Goal: Task Accomplishment & Management: Use online tool/utility

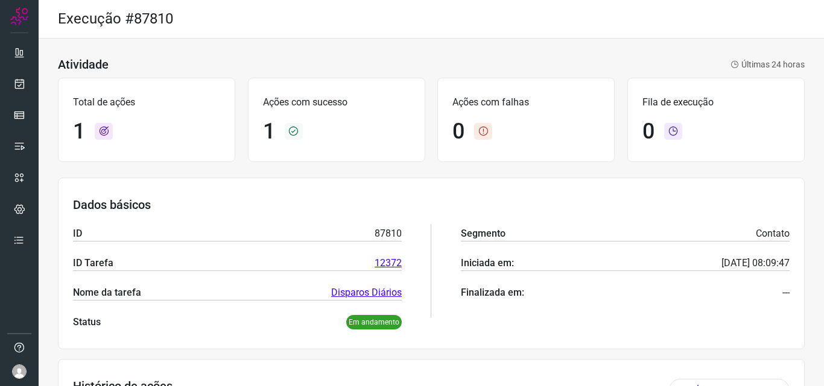
scroll to position [80, 0]
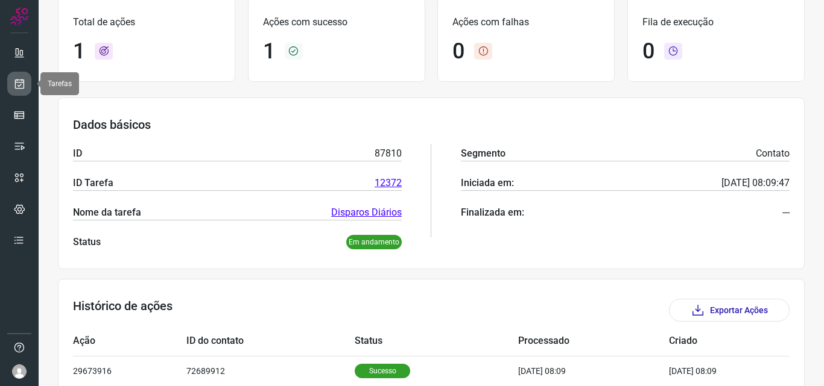
click at [20, 77] on link at bounding box center [19, 84] width 24 height 24
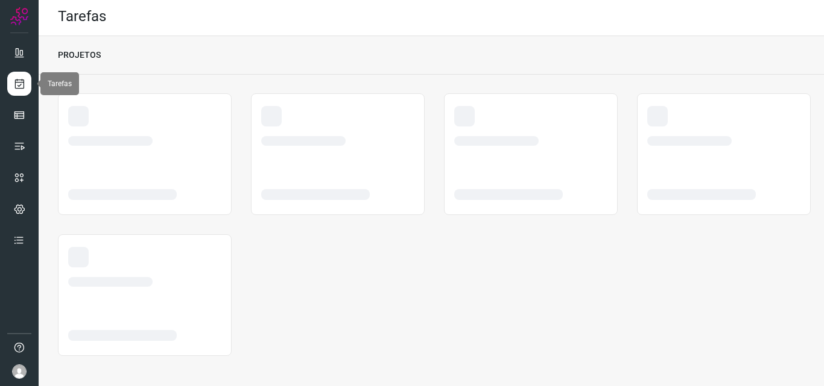
scroll to position [2, 0]
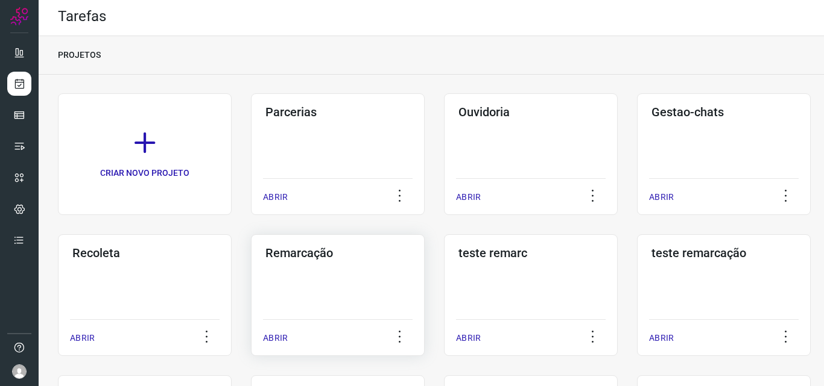
click at [297, 250] on h3 "Remarcação" at bounding box center [337, 253] width 145 height 14
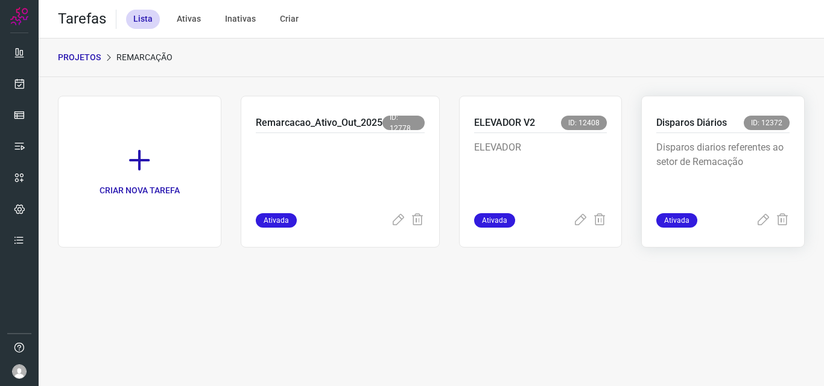
click at [701, 118] on p "Disparos Diários" at bounding box center [691, 123] width 71 height 14
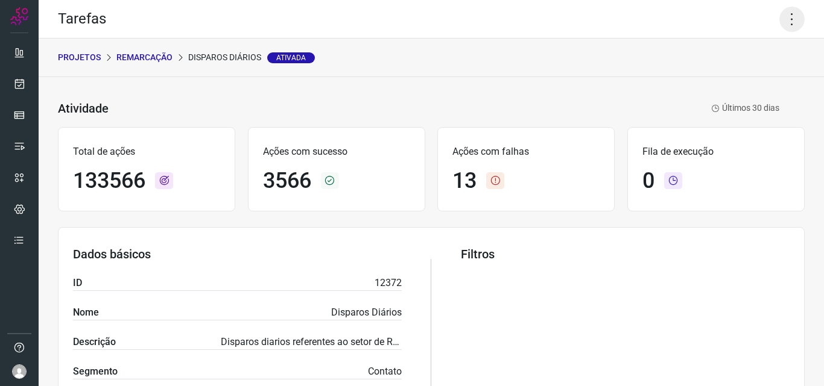
click at [780, 11] on icon at bounding box center [791, 19] width 25 height 25
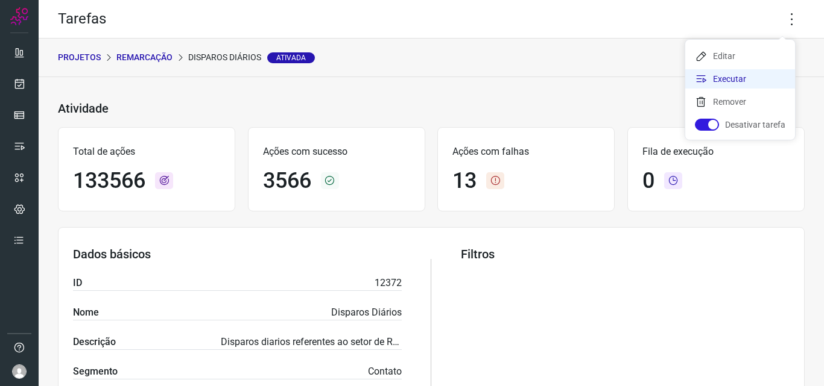
click at [725, 77] on li "Executar" at bounding box center [740, 78] width 110 height 19
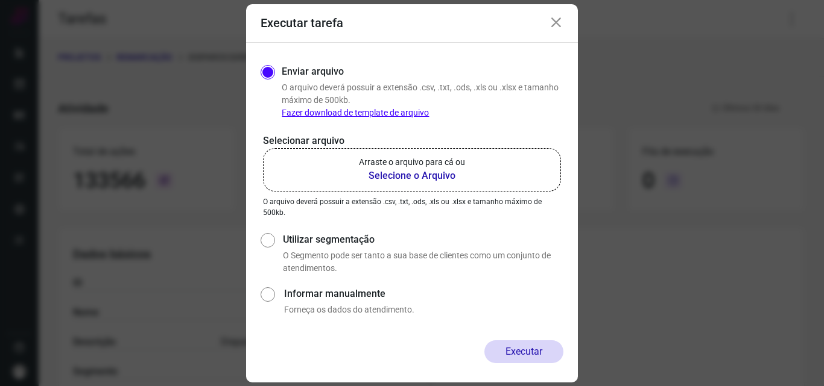
click at [411, 173] on b "Selecione o Arquivo" at bounding box center [412, 176] width 106 height 14
click at [0, 0] on input "Arraste o arquivo para cá ou Selecione o Arquivo" at bounding box center [0, 0] width 0 height 0
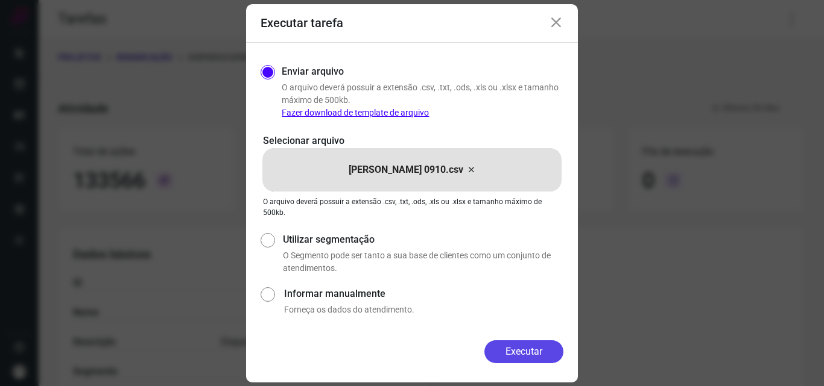
click at [520, 349] on button "Executar" at bounding box center [523, 352] width 79 height 23
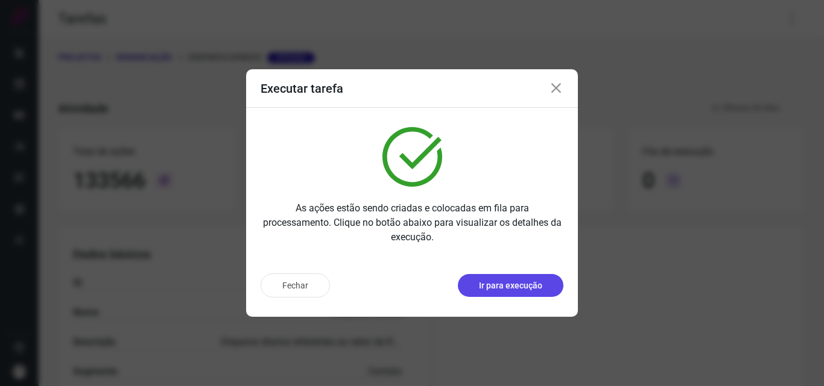
click at [515, 287] on p "Ir para execução" at bounding box center [510, 286] width 63 height 13
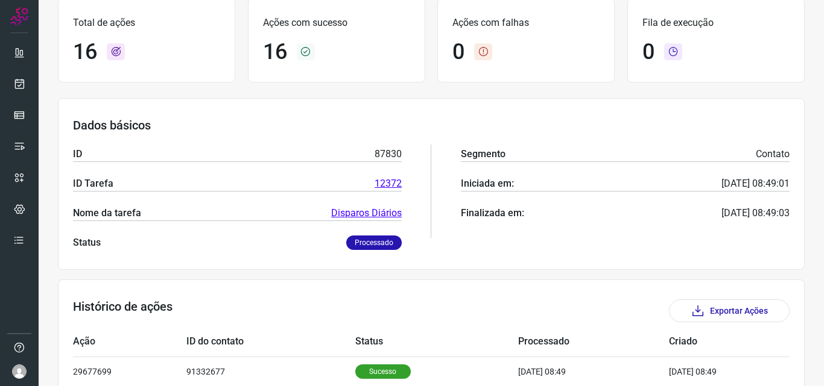
scroll to position [301, 0]
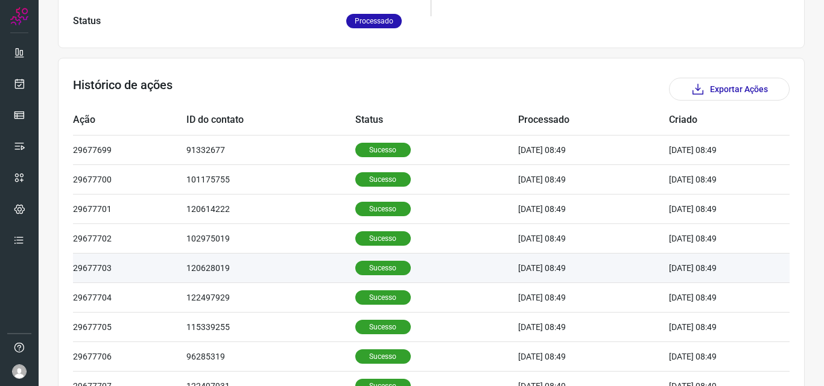
click at [372, 262] on p "Sucesso" at bounding box center [382, 268] width 55 height 14
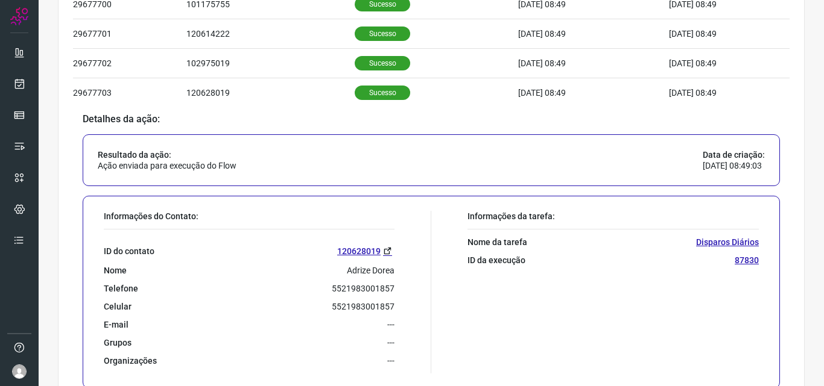
scroll to position [482, 0]
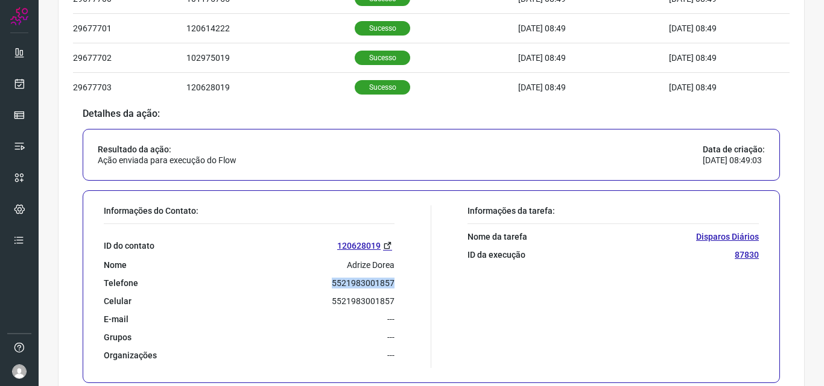
drag, startPoint x: 323, startPoint y: 283, endPoint x: 407, endPoint y: 281, distance: 84.4
click at [407, 281] on div "Informações do Contato: ID do contato 120628019 Nome Adrize Dorea Telefone 5521…" at bounding box center [264, 287] width 333 height 163
copy p "5521983001857"
click at [24, 83] on icon at bounding box center [19, 84] width 13 height 12
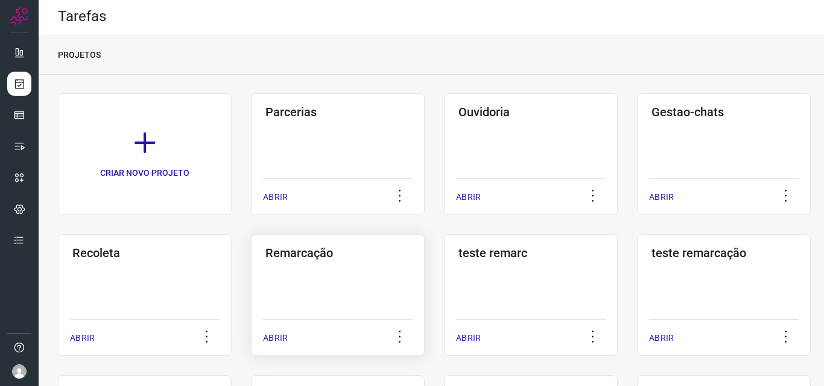
click at [310, 249] on h3 "Remarcação" at bounding box center [337, 253] width 145 height 14
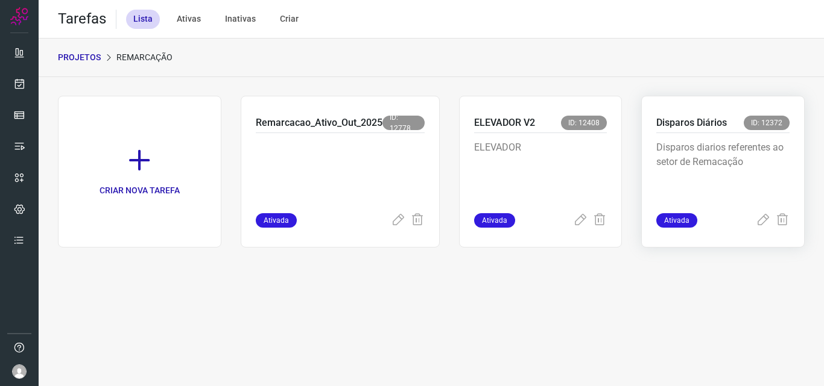
click at [683, 119] on p "Disparos Diários" at bounding box center [691, 123] width 71 height 14
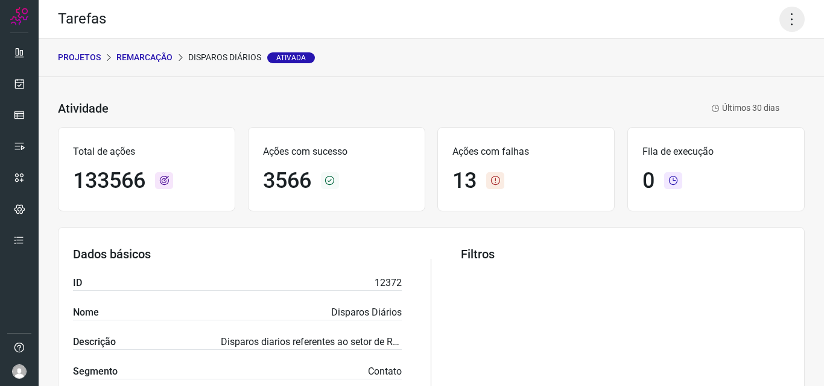
click at [779, 11] on icon at bounding box center [791, 19] width 25 height 25
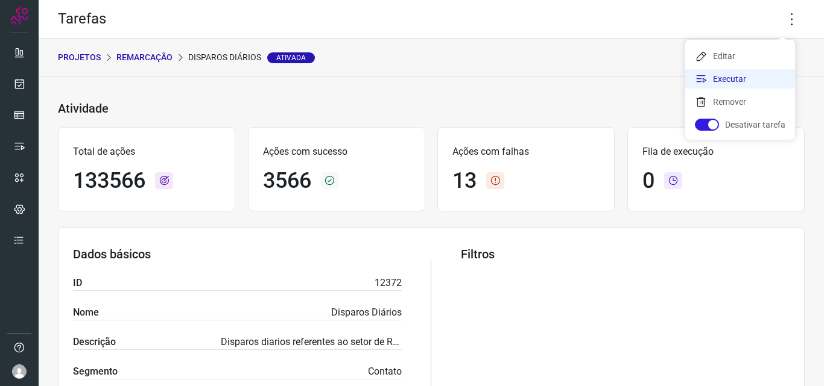
click at [724, 78] on li "Executar" at bounding box center [740, 78] width 110 height 19
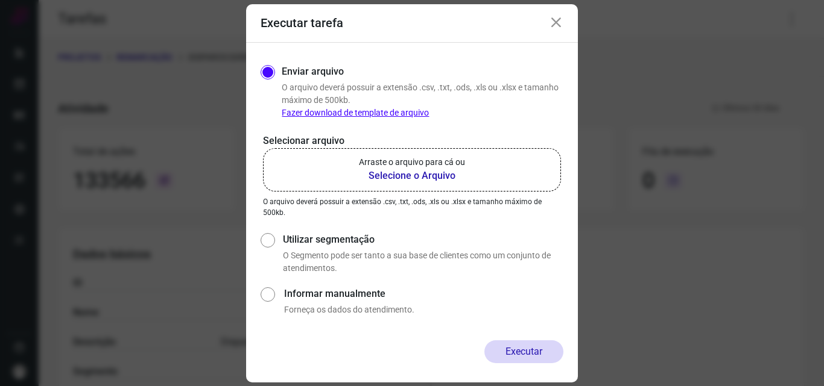
click at [404, 169] on b "Selecione o Arquivo" at bounding box center [412, 176] width 106 height 14
click at [0, 0] on input "Arraste o arquivo para cá ou Selecione o Arquivo" at bounding box center [0, 0] width 0 height 0
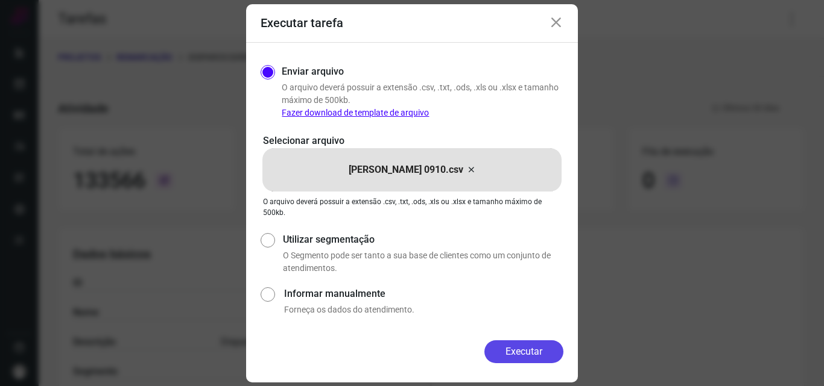
click at [522, 347] on button "Executar" at bounding box center [523, 352] width 79 height 23
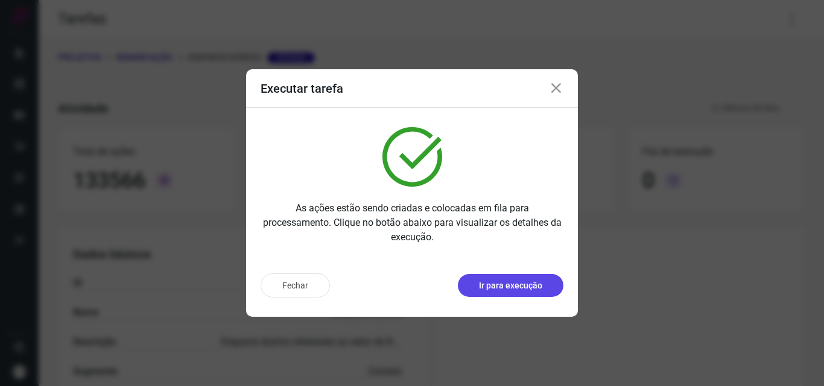
click at [505, 284] on p "Ir para execução" at bounding box center [510, 286] width 63 height 13
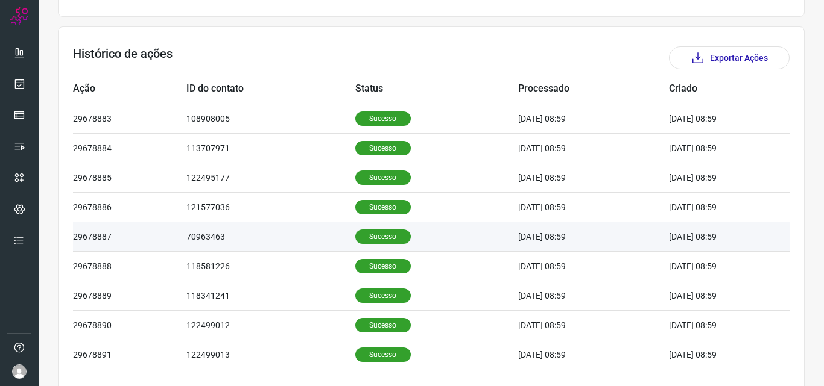
scroll to position [377, 0]
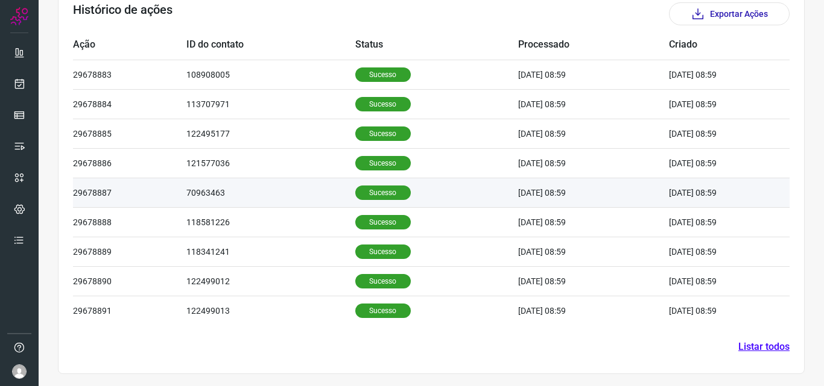
click at [362, 190] on p "Sucesso" at bounding box center [382, 193] width 55 height 14
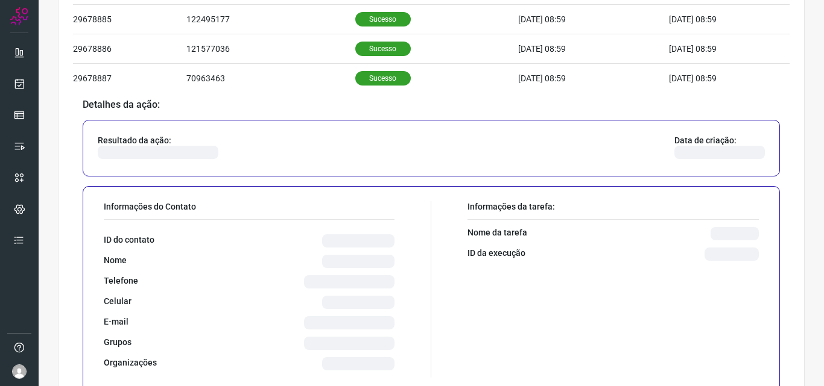
scroll to position [618, 0]
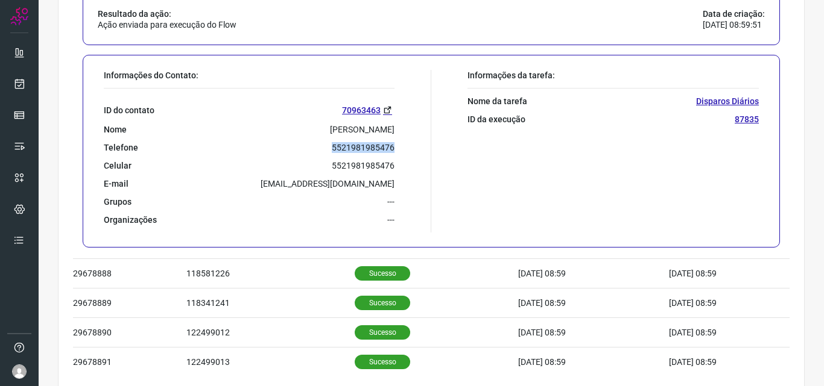
drag, startPoint x: 326, startPoint y: 146, endPoint x: 411, endPoint y: 150, distance: 85.7
click at [411, 150] on div "Informações do Contato: ID do contato 70963463 Nome CLEUZA ANTUNES DE OLIVEIRA …" at bounding box center [264, 151] width 333 height 163
copy p "5521981985476"
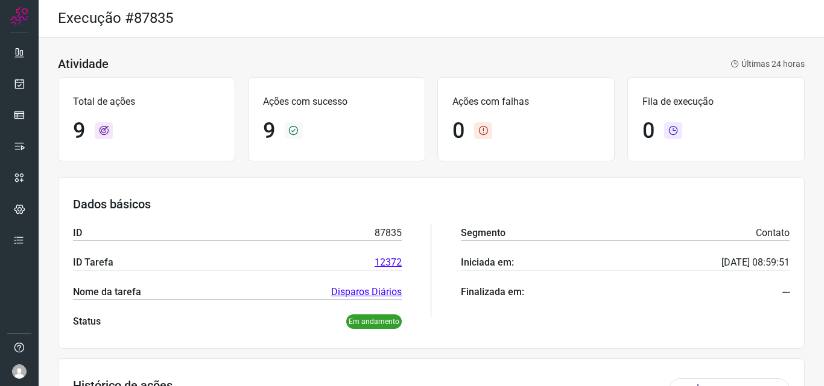
scroll to position [0, 0]
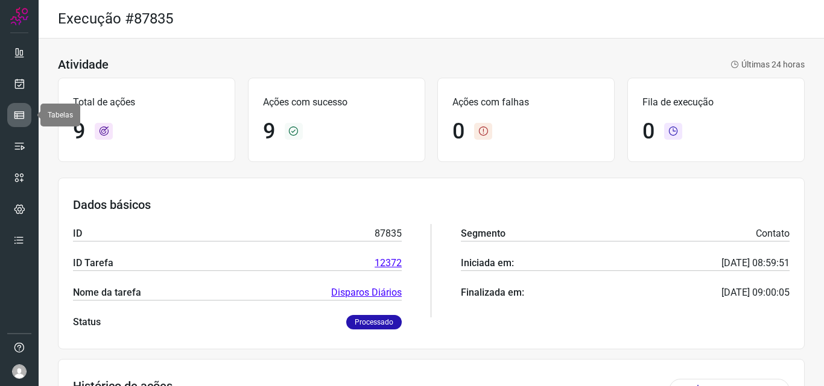
click at [19, 113] on icon at bounding box center [19, 115] width 12 height 12
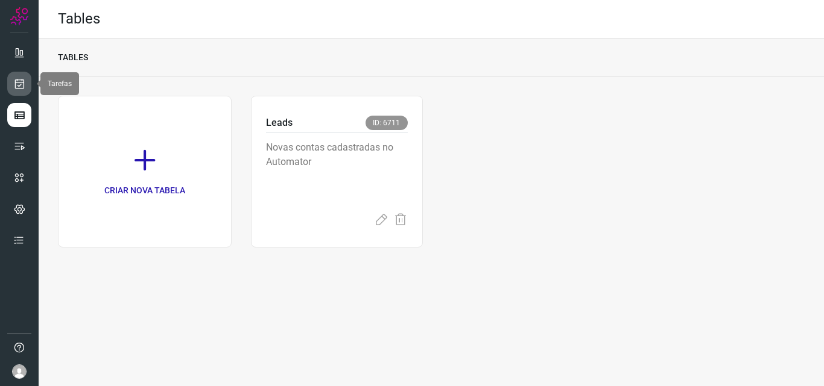
click at [22, 73] on link at bounding box center [19, 84] width 24 height 24
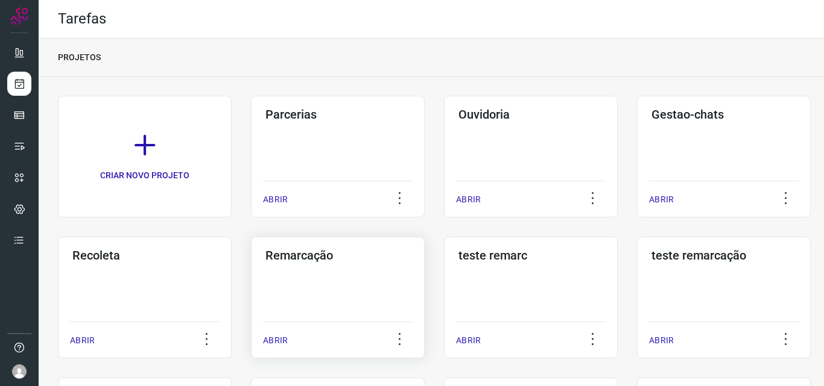
click at [314, 250] on h3 "Remarcação" at bounding box center [337, 255] width 145 height 14
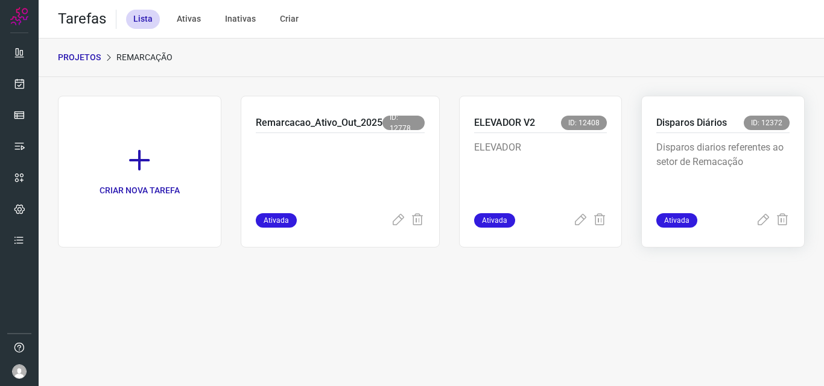
click at [686, 119] on p "Disparos Diários" at bounding box center [691, 123] width 71 height 14
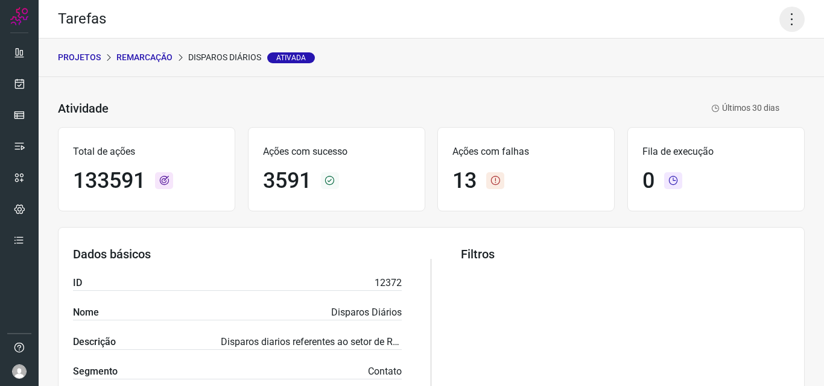
click at [780, 18] on icon at bounding box center [791, 19] width 25 height 25
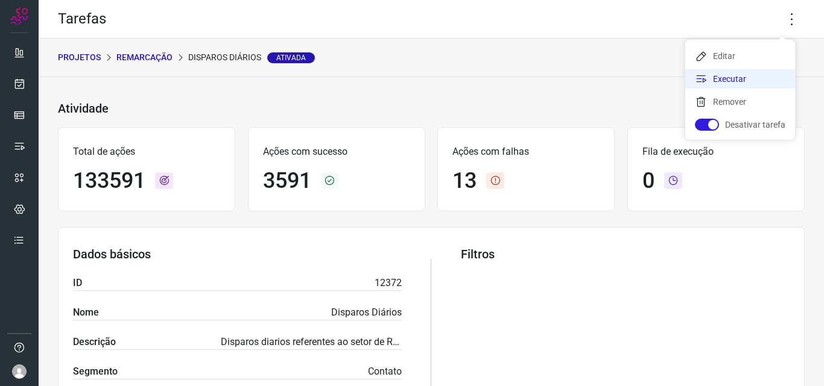
click at [710, 75] on li "Executar" at bounding box center [740, 78] width 110 height 19
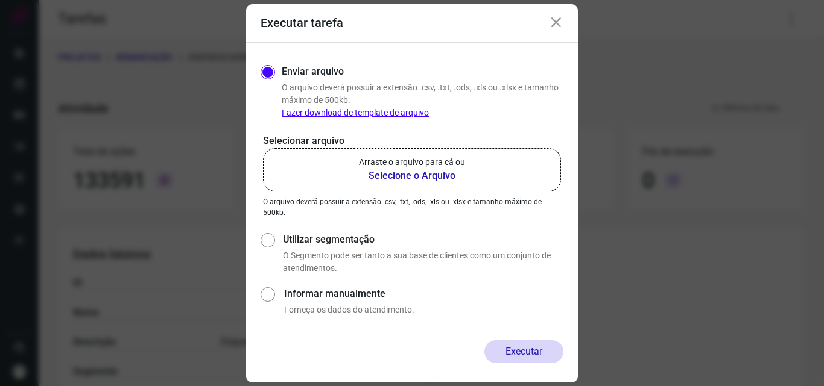
click at [411, 172] on b "Selecione o Arquivo" at bounding box center [412, 176] width 106 height 14
click at [0, 0] on input "Arraste o arquivo para cá ou Selecione o Arquivo" at bounding box center [0, 0] width 0 height 0
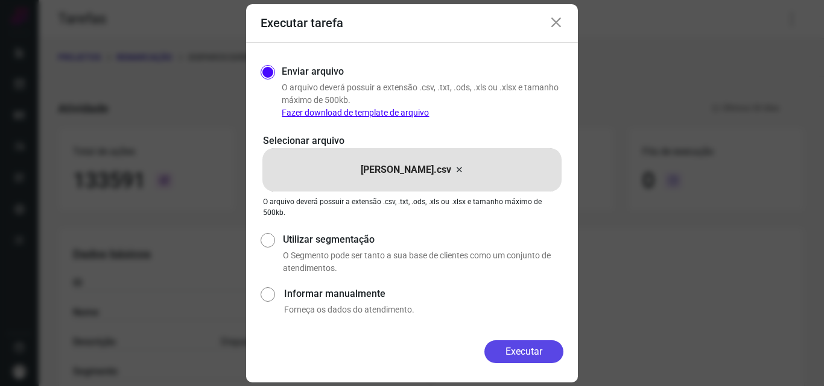
click at [508, 350] on button "Executar" at bounding box center [523, 352] width 79 height 23
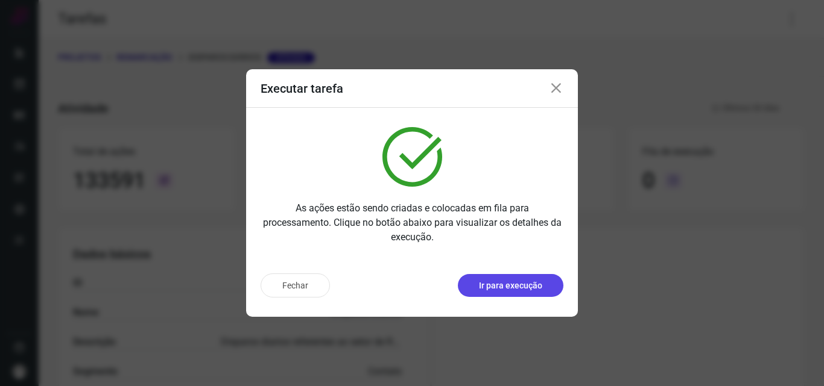
click at [531, 285] on p "Ir para execução" at bounding box center [510, 286] width 63 height 13
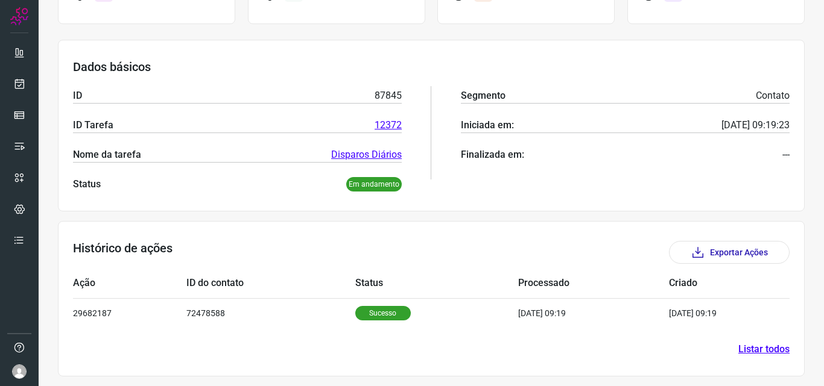
scroll to position [140, 0]
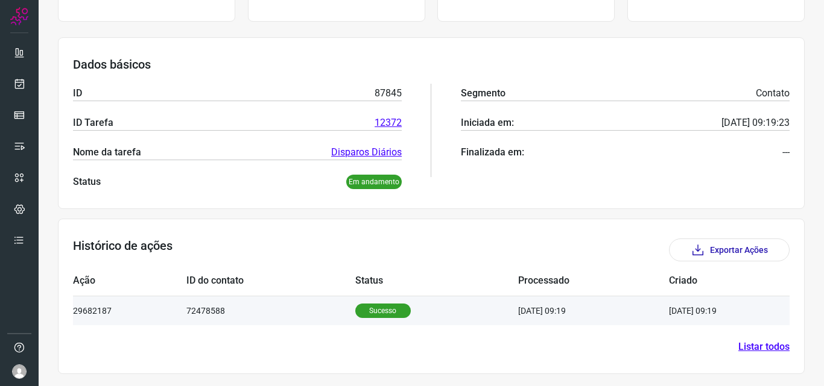
click at [388, 309] on p "Sucesso" at bounding box center [382, 311] width 55 height 14
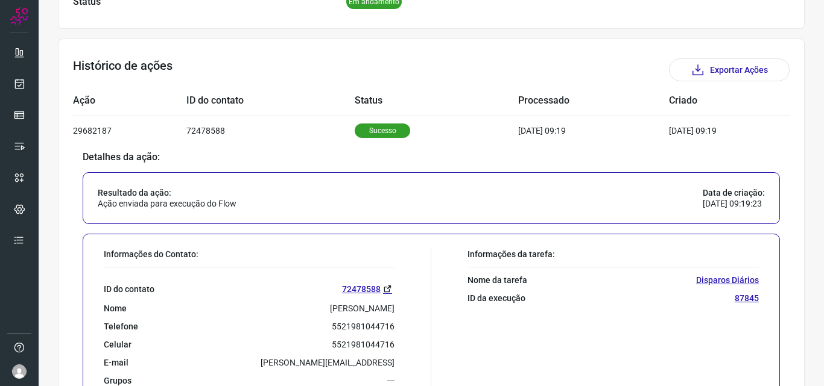
scroll to position [321, 0]
drag, startPoint x: 326, startPoint y: 324, endPoint x: 415, endPoint y: 331, distance: 88.9
click at [415, 331] on div "Informações do Contato: ID do contato 72478588 Nome Rosane Maria da Silva Prest…" at bounding box center [264, 329] width 333 height 163
copy p "5521981044716"
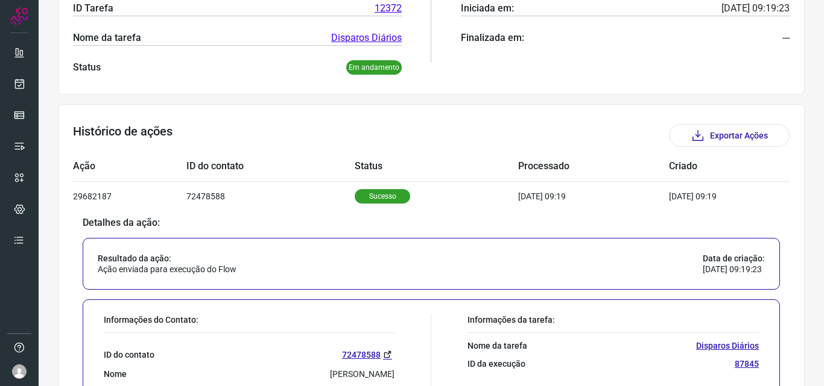
scroll to position [140, 0]
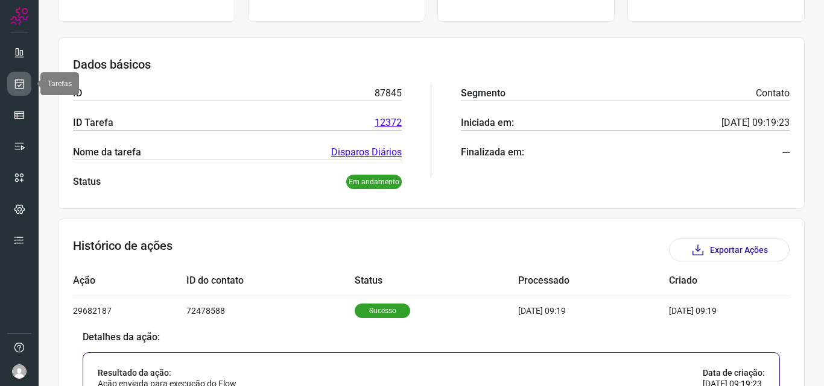
click at [13, 75] on link at bounding box center [19, 84] width 24 height 24
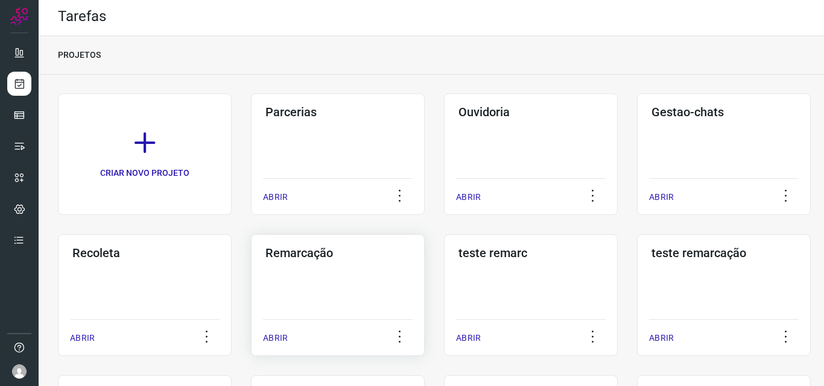
click at [295, 253] on h3 "Remarcação" at bounding box center [337, 253] width 145 height 14
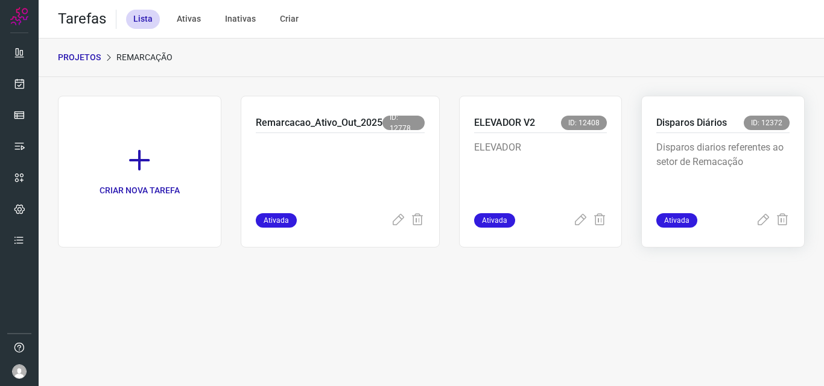
click at [695, 116] on p "Disparos Diários" at bounding box center [691, 123] width 71 height 14
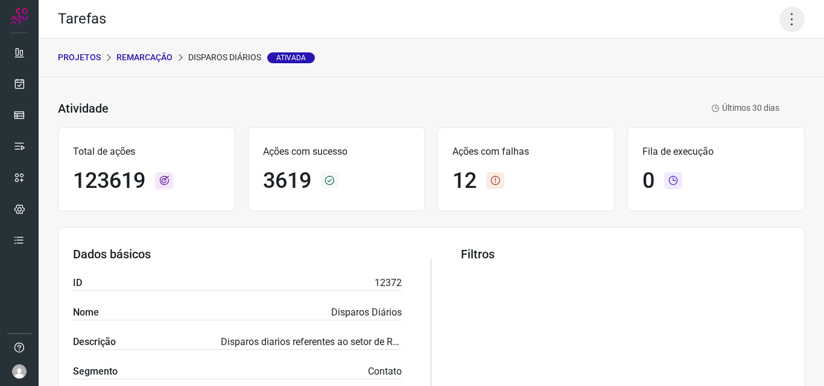
click at [780, 13] on icon at bounding box center [791, 19] width 25 height 25
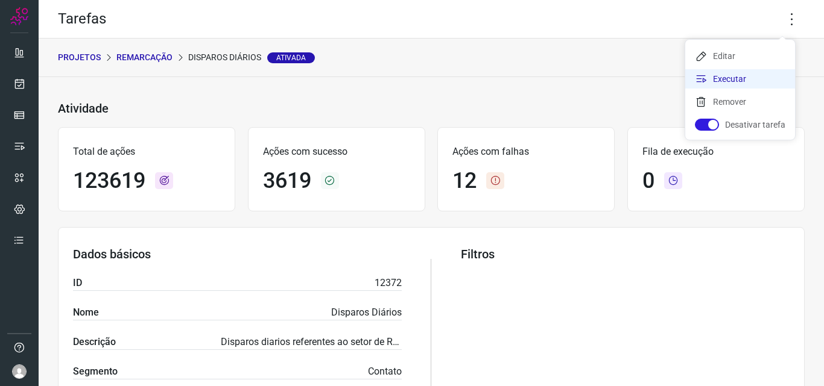
click at [742, 75] on li "Executar" at bounding box center [740, 78] width 110 height 19
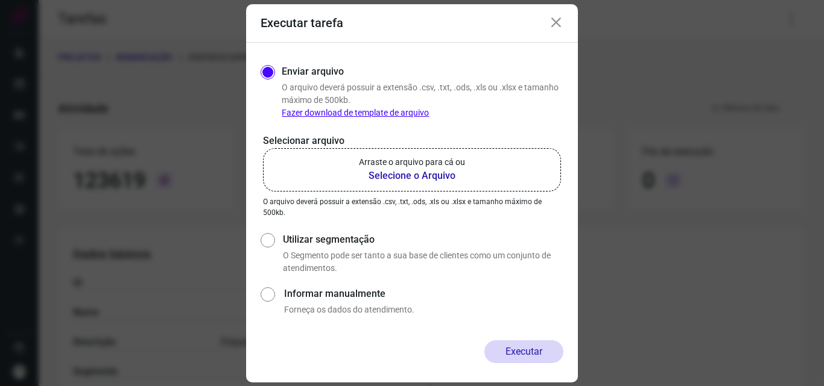
click at [400, 171] on b "Selecione o Arquivo" at bounding box center [412, 176] width 106 height 14
click at [0, 0] on input "Arraste o arquivo para cá ou Selecione o Arquivo" at bounding box center [0, 0] width 0 height 0
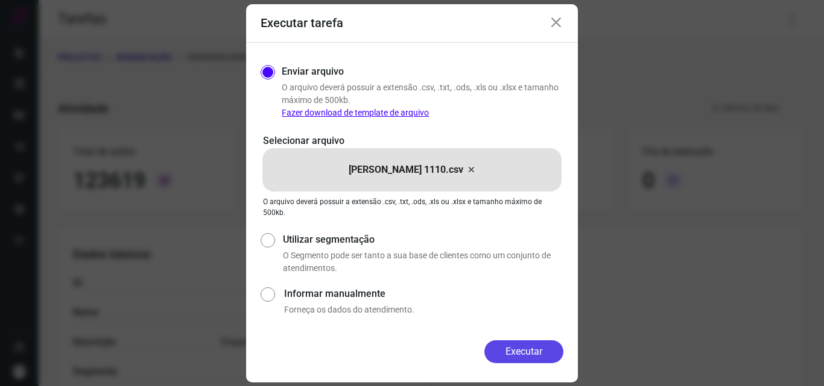
click at [506, 351] on button "Executar" at bounding box center [523, 352] width 79 height 23
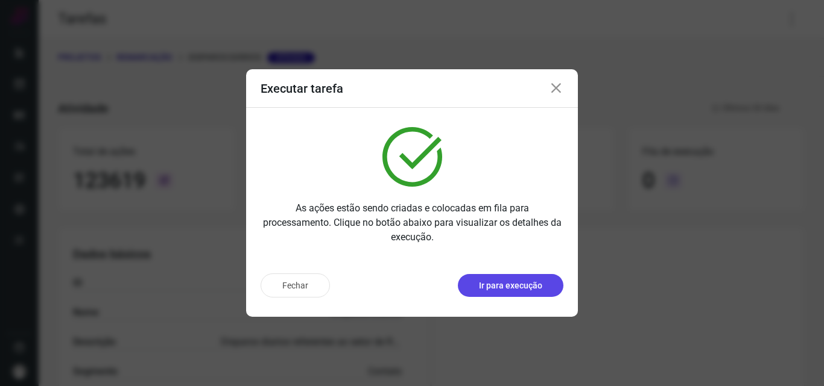
click at [523, 282] on p "Ir para execução" at bounding box center [510, 286] width 63 height 13
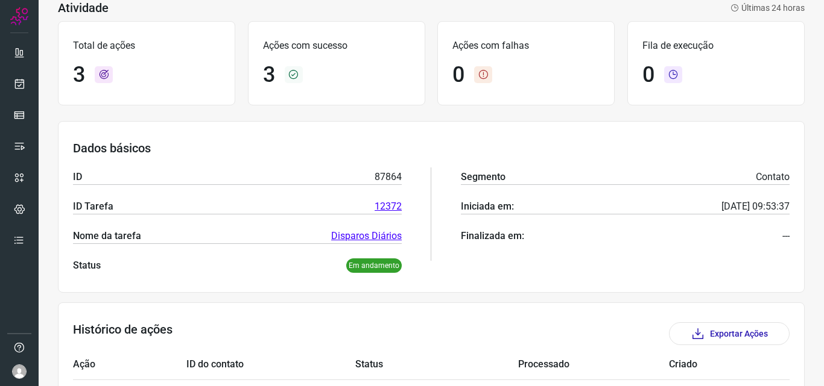
scroll to position [200, 0]
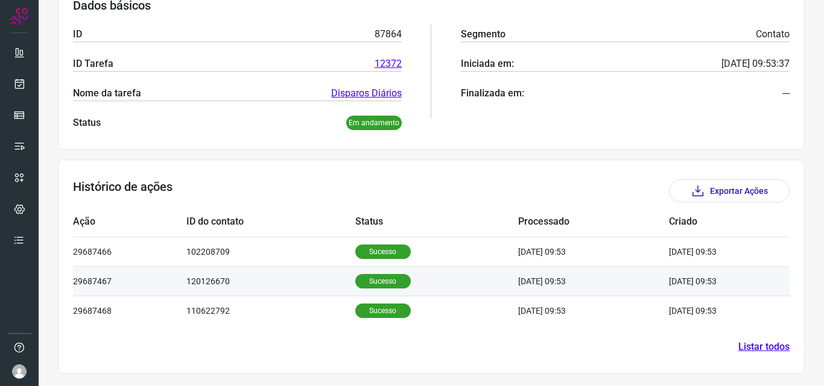
click at [359, 284] on p "Sucesso" at bounding box center [382, 281] width 55 height 14
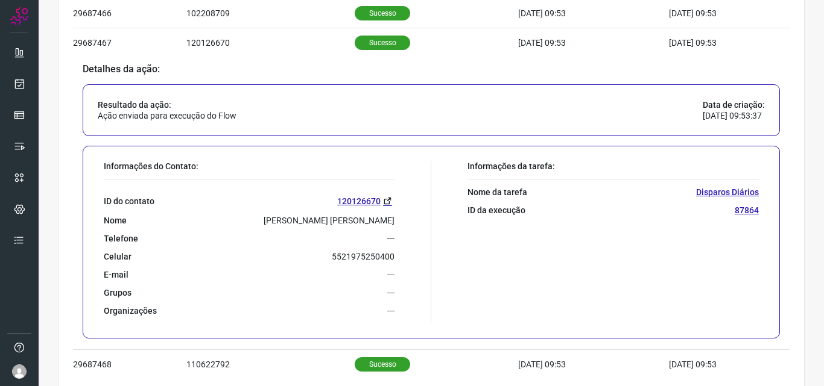
scroll to position [441, 0]
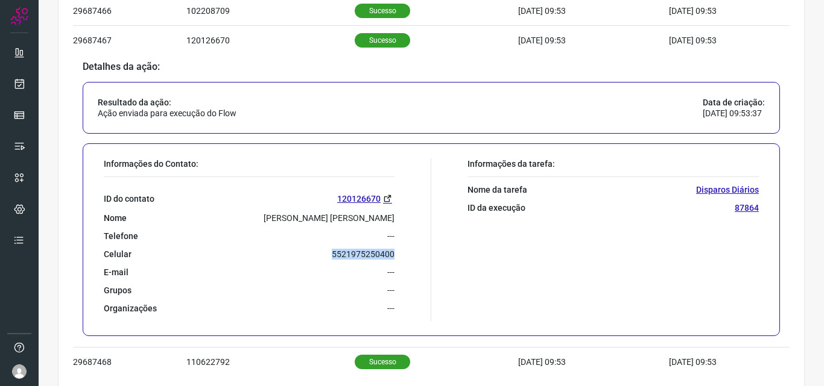
drag, startPoint x: 318, startPoint y: 250, endPoint x: 399, endPoint y: 253, distance: 80.9
click at [399, 253] on div "Informações do Contato: ID do contato 120126670 Nome Angela Maria De Souza Sant…" at bounding box center [264, 240] width 333 height 163
copy p "5521975250400"
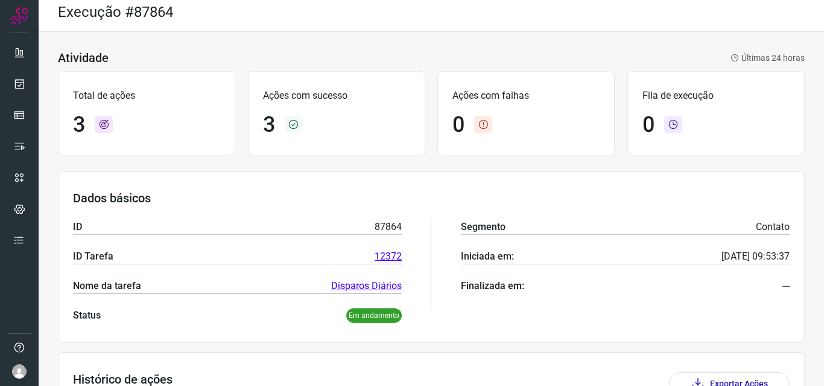
scroll to position [0, 0]
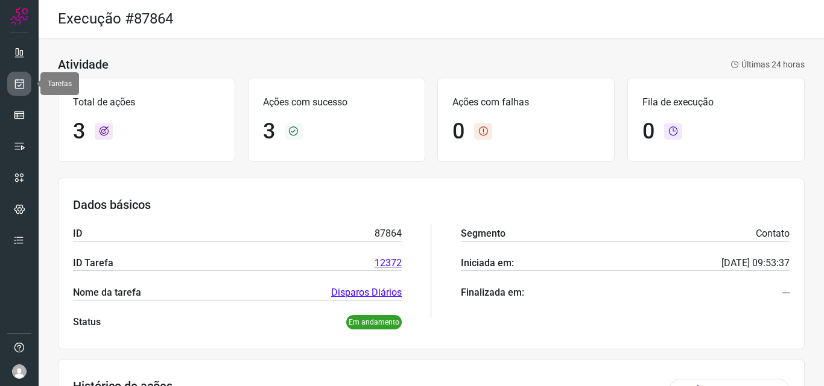
click at [23, 83] on icon at bounding box center [19, 84] width 13 height 12
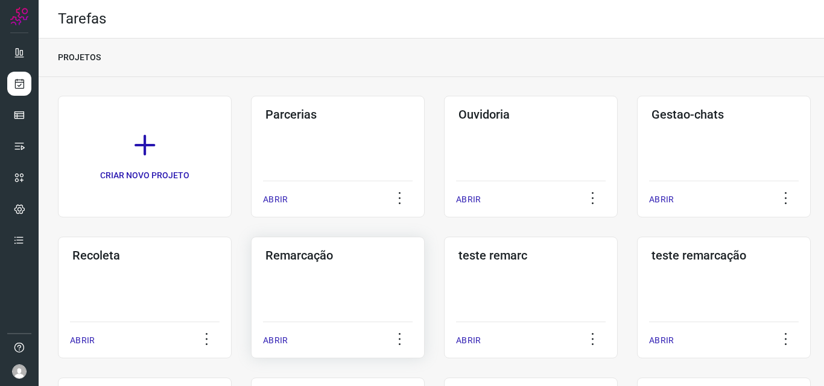
click at [314, 254] on h3 "Remarcação" at bounding box center [337, 255] width 145 height 14
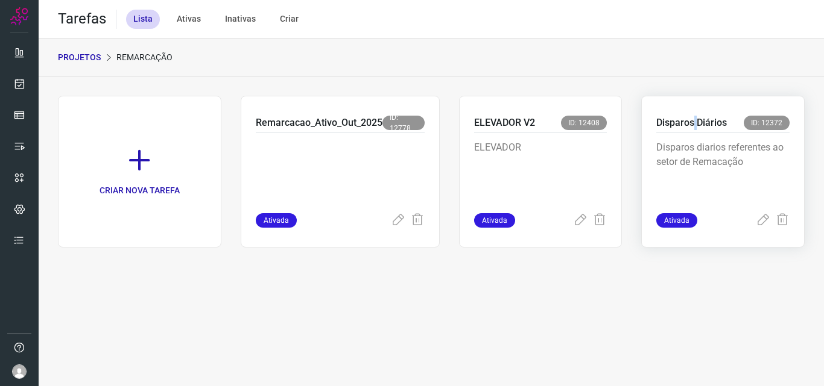
click at [696, 118] on p "Disparos Diários" at bounding box center [691, 123] width 71 height 14
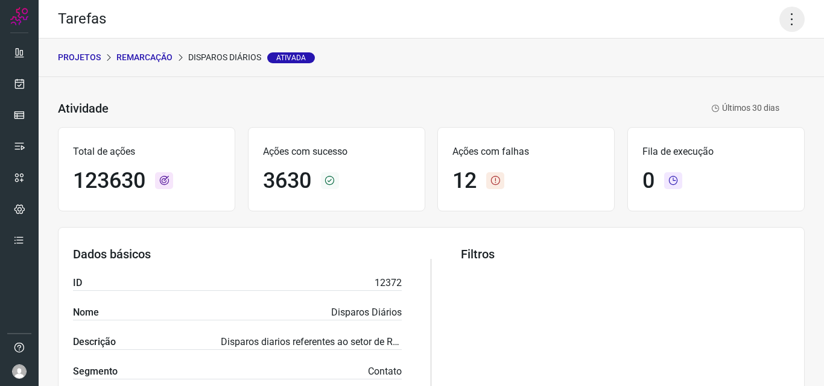
click at [783, 17] on icon at bounding box center [791, 19] width 25 height 25
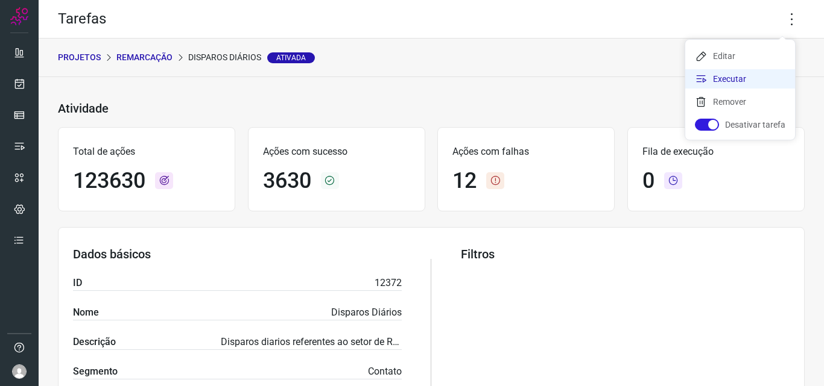
click at [723, 74] on li "Executar" at bounding box center [740, 78] width 110 height 19
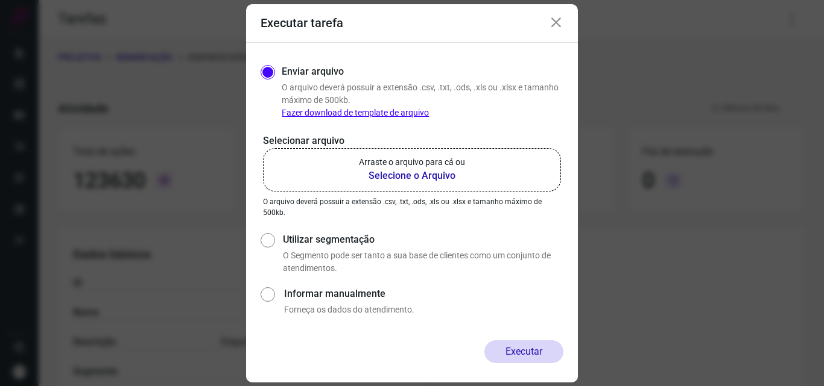
click at [417, 174] on b "Selecione o Arquivo" at bounding box center [412, 176] width 106 height 14
click at [0, 0] on input "Arraste o arquivo para cá ou Selecione o Arquivo" at bounding box center [0, 0] width 0 height 0
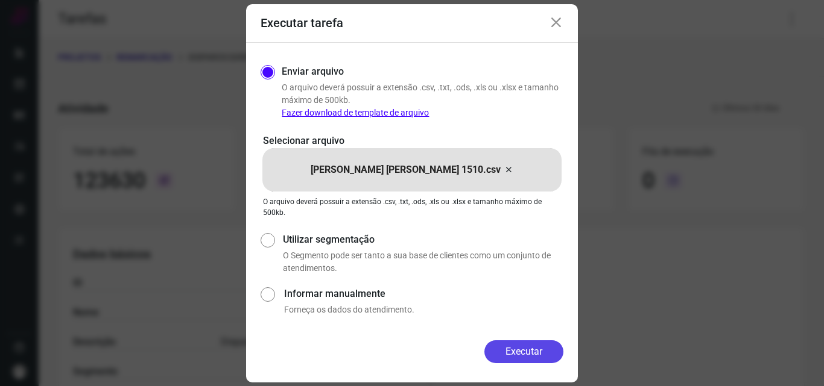
click at [525, 354] on button "Executar" at bounding box center [523, 352] width 79 height 23
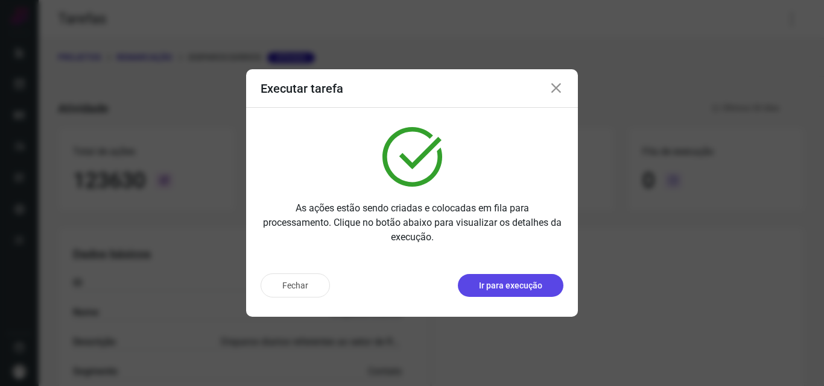
click at [514, 289] on p "Ir para execução" at bounding box center [510, 286] width 63 height 13
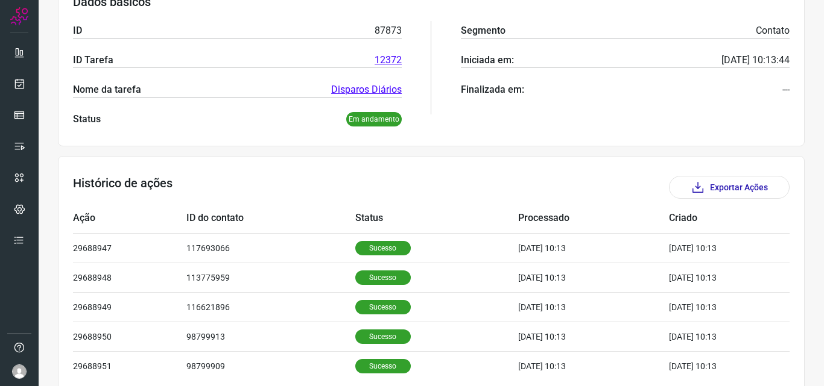
scroll to position [241, 0]
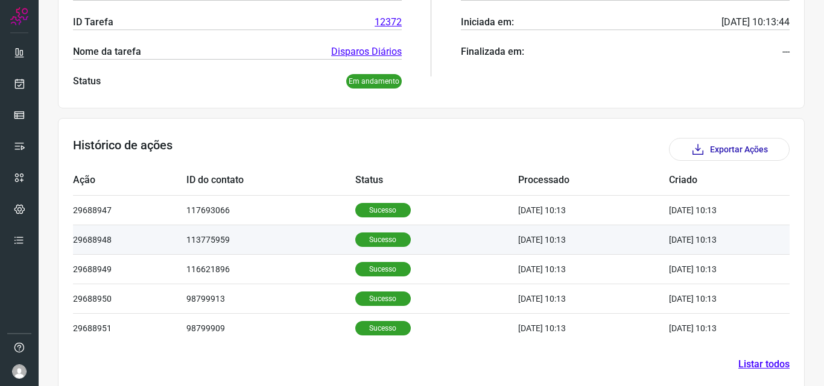
click at [367, 238] on p "Sucesso" at bounding box center [382, 240] width 55 height 14
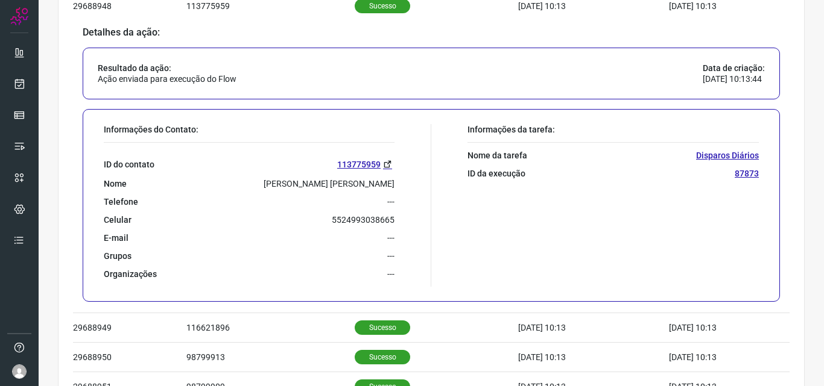
scroll to position [482, 0]
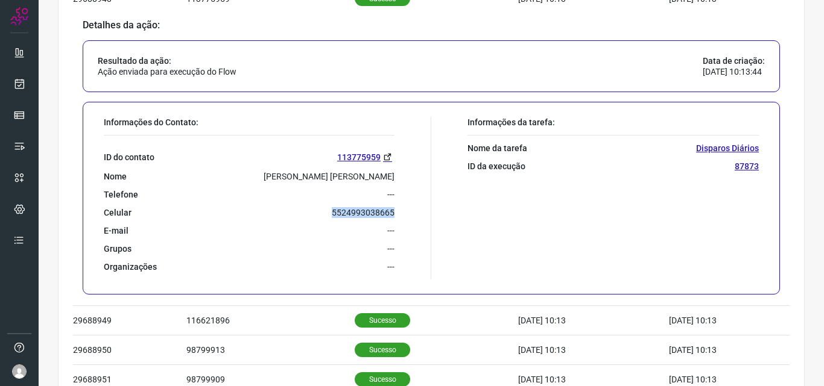
drag, startPoint x: 326, startPoint y: 212, endPoint x: 408, endPoint y: 214, distance: 81.4
click at [408, 214] on div "Informações do Contato: ID do contato 113775959 Nome Hilda Da Silva Moura Telef…" at bounding box center [264, 198] width 333 height 163
copy p "5524993038665"
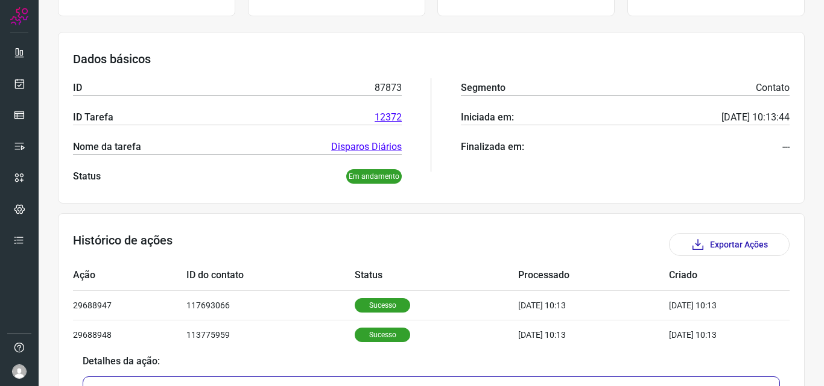
scroll to position [0, 0]
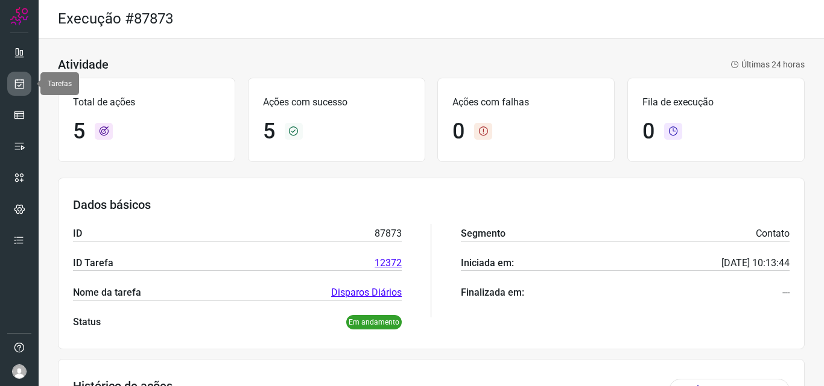
click at [27, 83] on link at bounding box center [19, 84] width 24 height 24
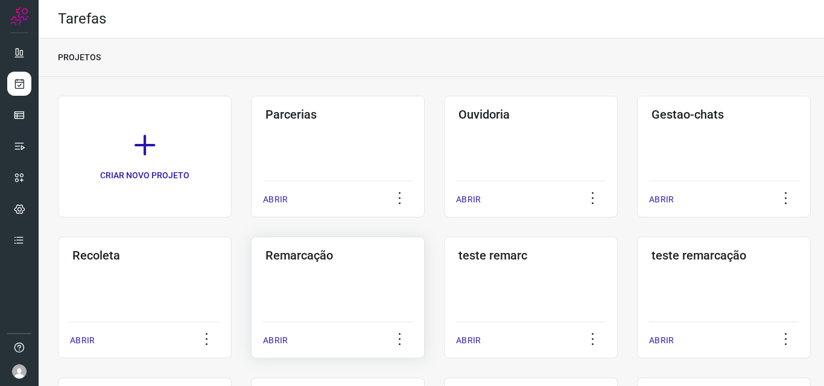
click at [303, 249] on h3 "Remarcação" at bounding box center [337, 255] width 145 height 14
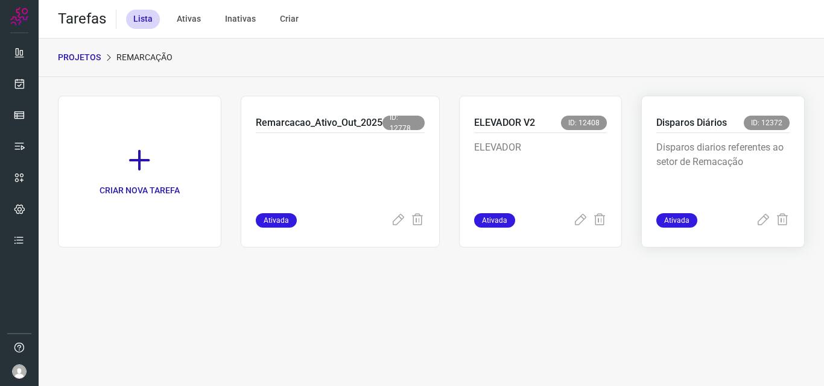
click at [685, 122] on p "Disparos Diários" at bounding box center [691, 123] width 71 height 14
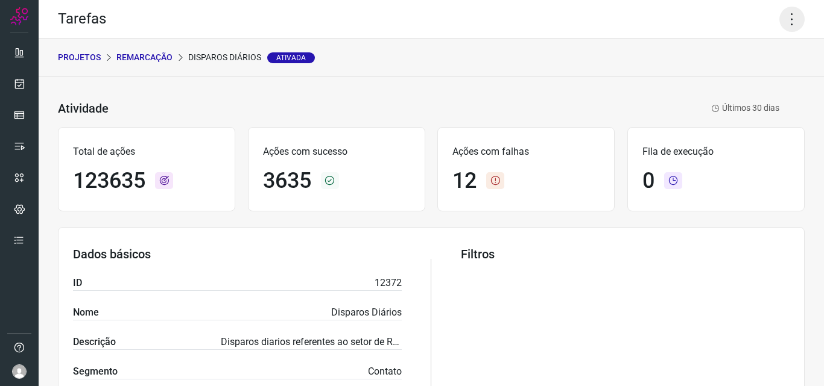
click at [779, 17] on icon at bounding box center [791, 19] width 25 height 25
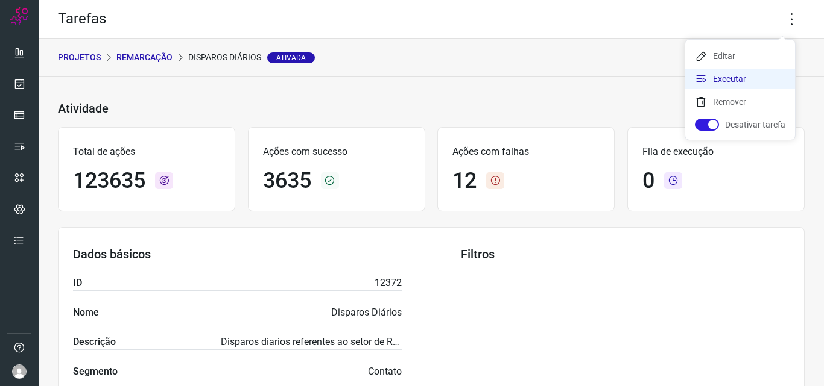
click at [723, 77] on li "Executar" at bounding box center [740, 78] width 110 height 19
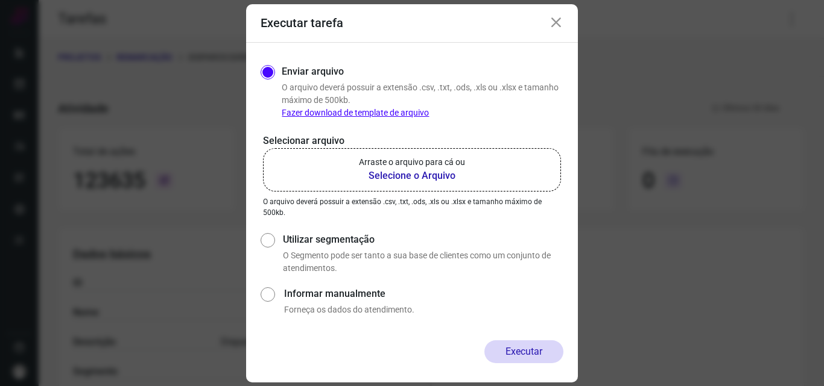
click at [397, 173] on b "Selecione o Arquivo" at bounding box center [412, 176] width 106 height 14
click at [0, 0] on input "Arraste o arquivo para cá ou Selecione o Arquivo" at bounding box center [0, 0] width 0 height 0
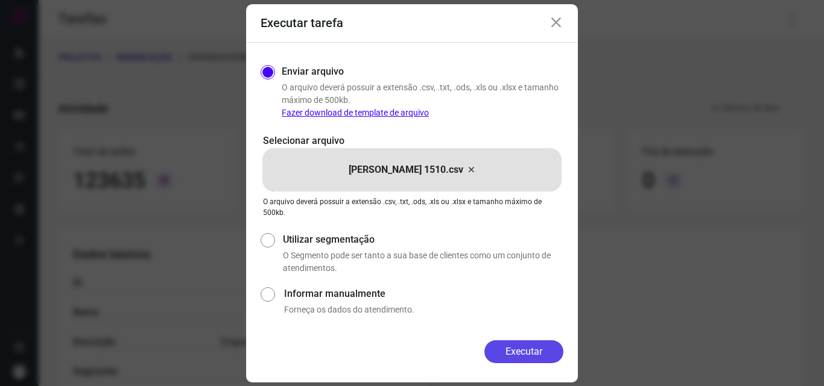
click at [515, 354] on button "Executar" at bounding box center [523, 352] width 79 height 23
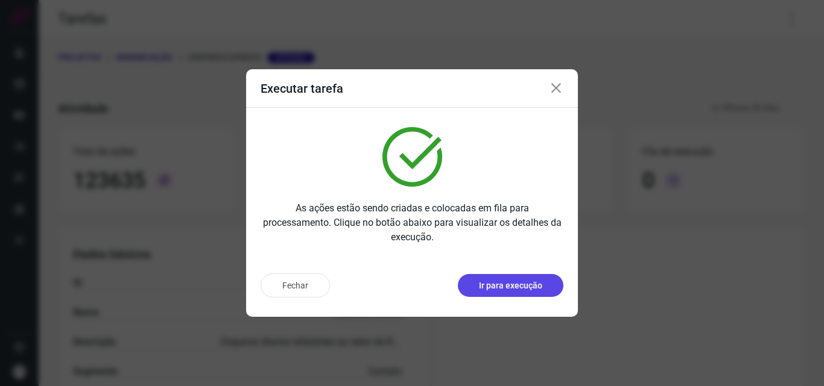
click at [520, 293] on button "Ir para execução" at bounding box center [511, 285] width 106 height 23
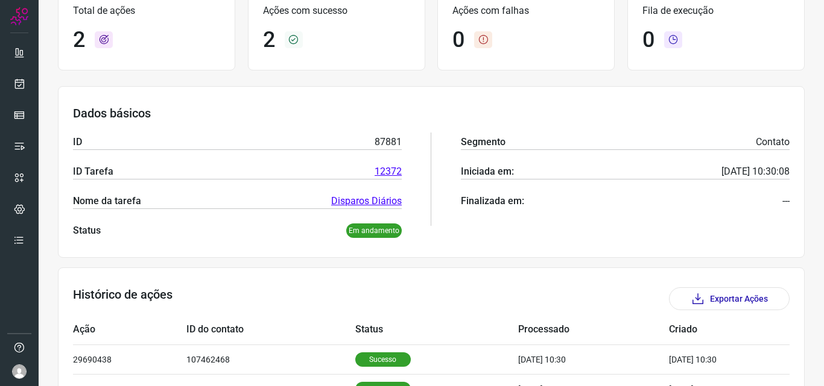
scroll to position [170, 0]
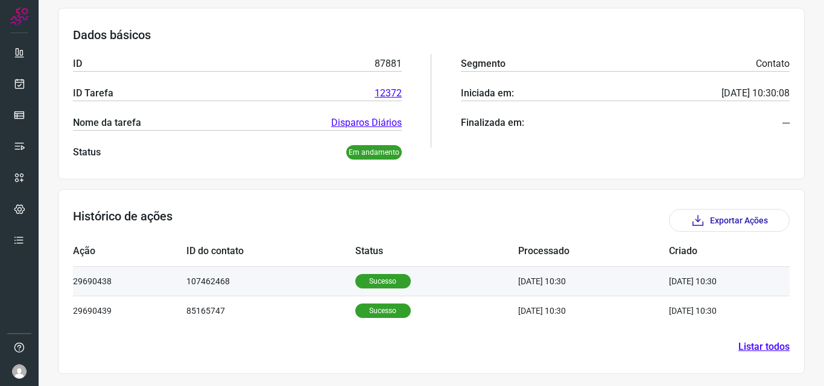
click at [368, 273] on td "Sucesso" at bounding box center [436, 281] width 163 height 30
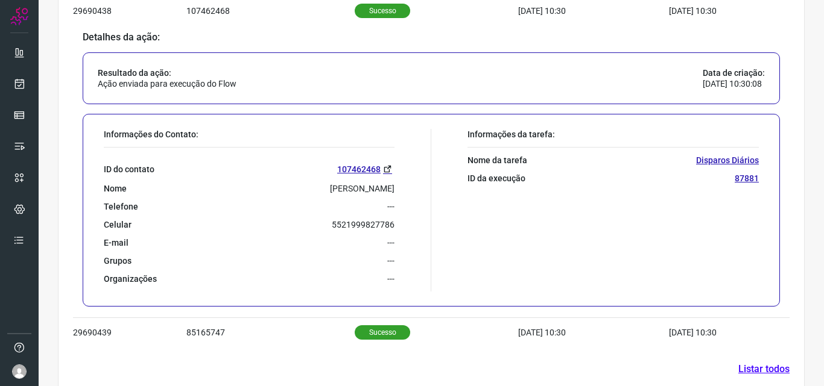
scroll to position [463, 0]
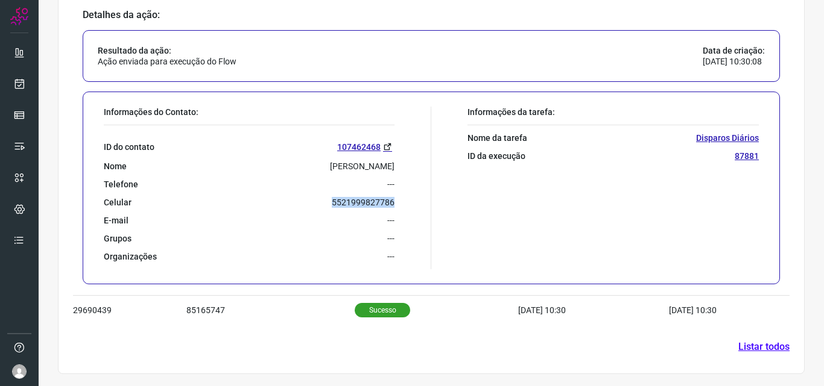
drag, startPoint x: 325, startPoint y: 198, endPoint x: 414, endPoint y: 204, distance: 89.5
click at [414, 204] on div "Informações do Contato: ID do contato 107462468 Nome Priscila Teixeira Da Silva…" at bounding box center [264, 188] width 333 height 163
copy p "5521999827786"
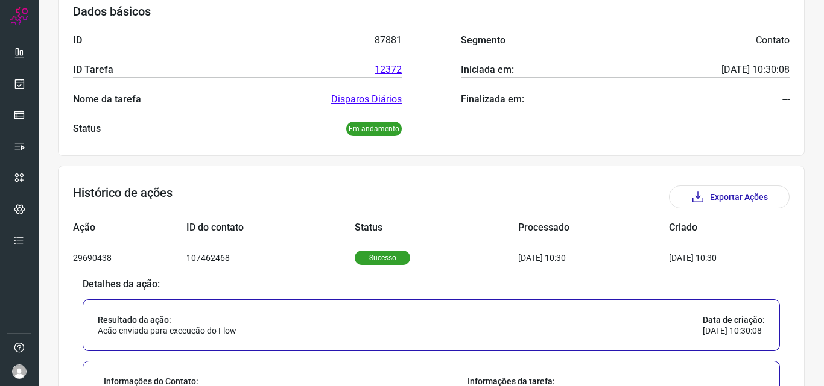
scroll to position [101, 0]
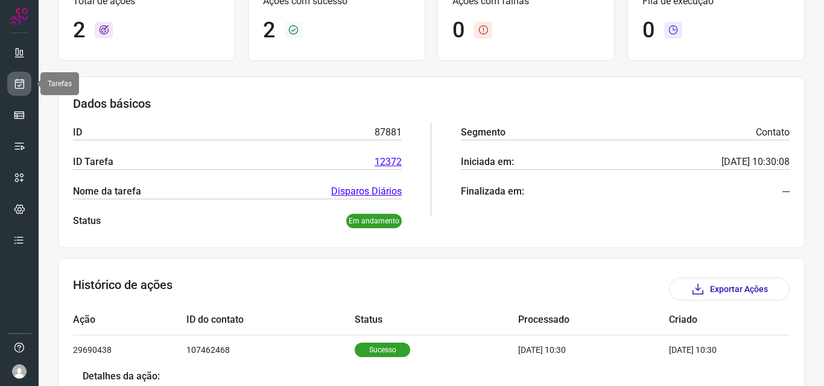
click at [15, 84] on icon at bounding box center [19, 84] width 13 height 12
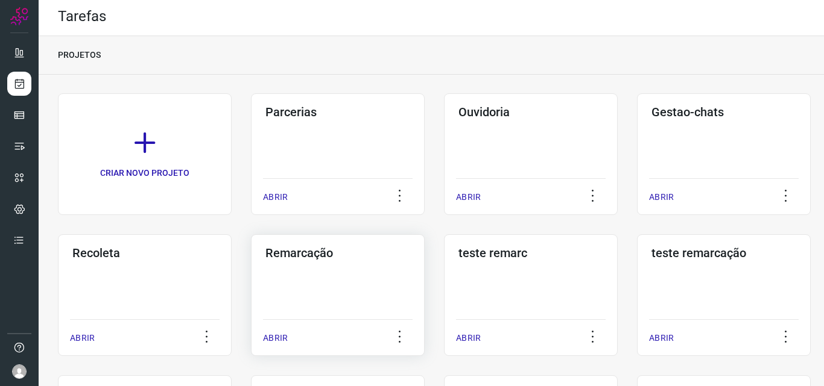
click at [307, 253] on h3 "Remarcação" at bounding box center [337, 253] width 145 height 14
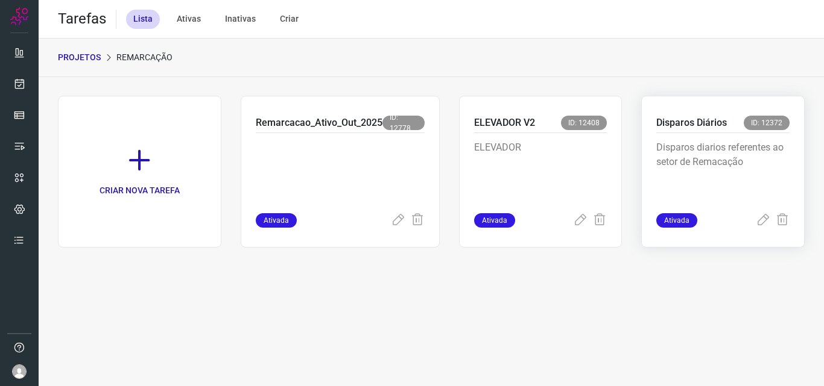
click at [702, 119] on p "Disparos Diários" at bounding box center [691, 123] width 71 height 14
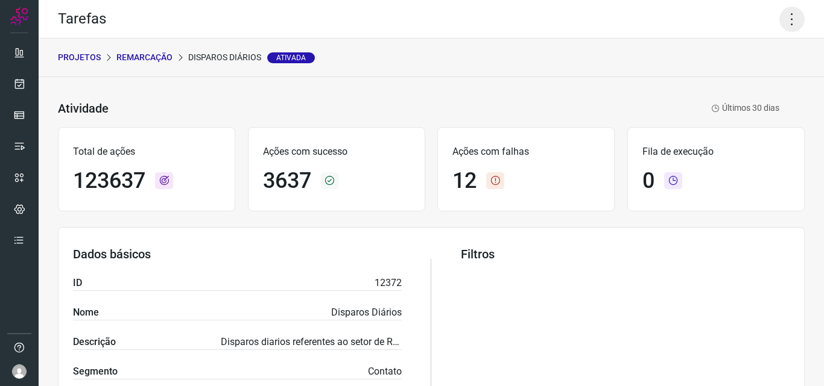
click at [779, 24] on icon at bounding box center [791, 19] width 25 height 25
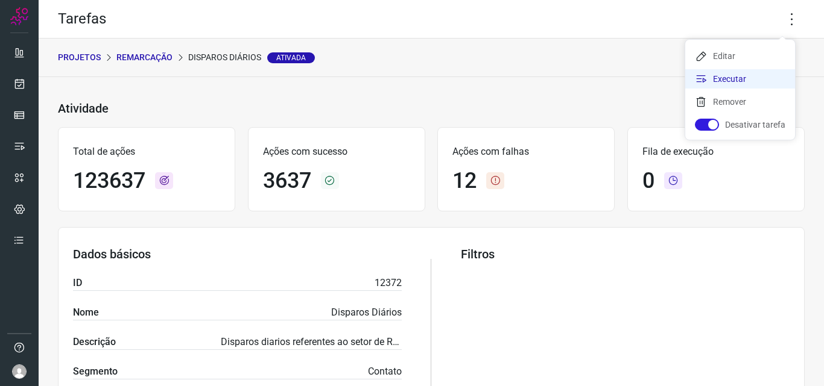
click at [705, 78] on icon at bounding box center [701, 79] width 12 height 12
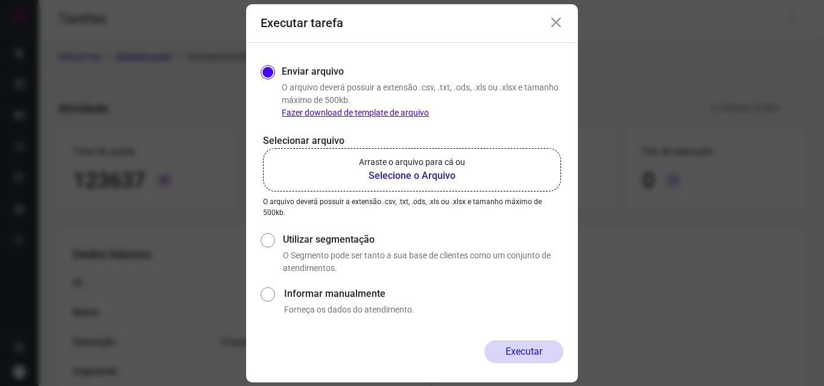
click at [390, 173] on b "Selecione o Arquivo" at bounding box center [412, 176] width 106 height 14
click at [0, 0] on input "Arraste o arquivo para cá ou Selecione o Arquivo" at bounding box center [0, 0] width 0 height 0
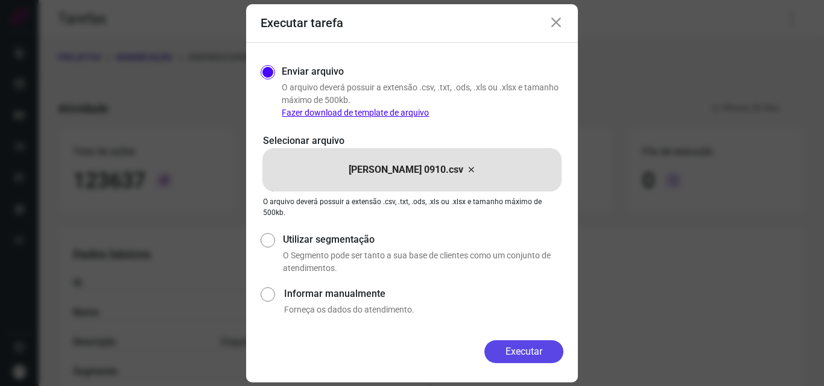
click at [517, 345] on button "Executar" at bounding box center [523, 352] width 79 height 23
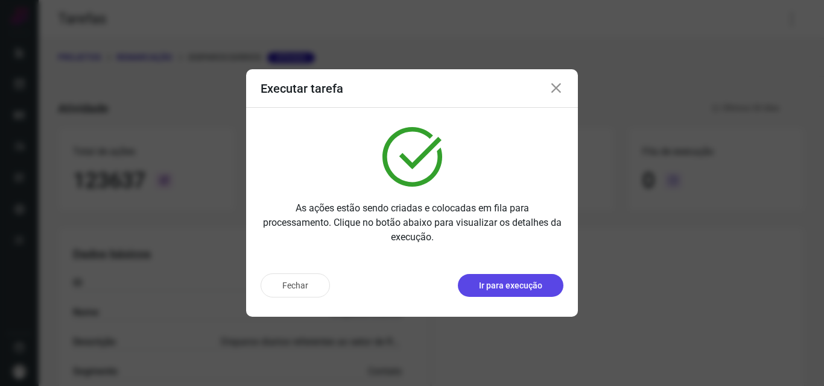
click at [508, 285] on p "Ir para execução" at bounding box center [510, 286] width 63 height 13
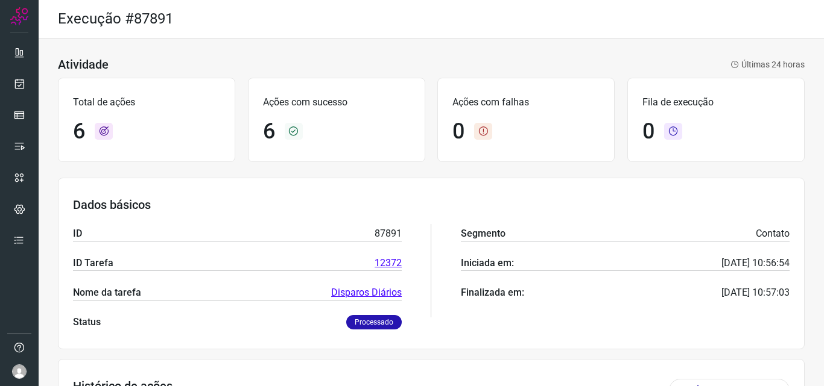
scroll to position [288, 0]
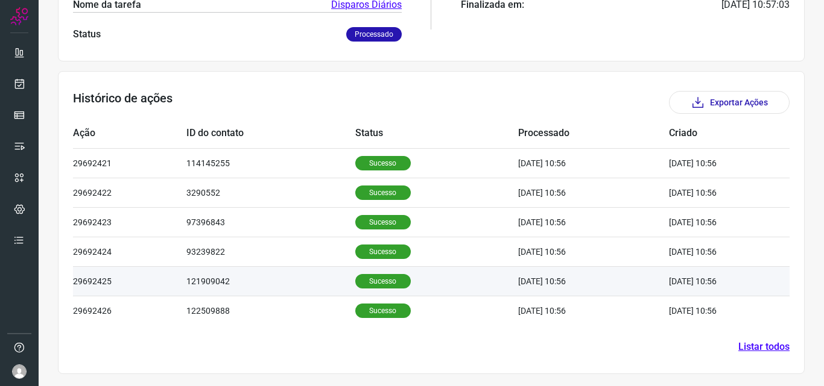
click at [378, 285] on p "Sucesso" at bounding box center [382, 281] width 55 height 14
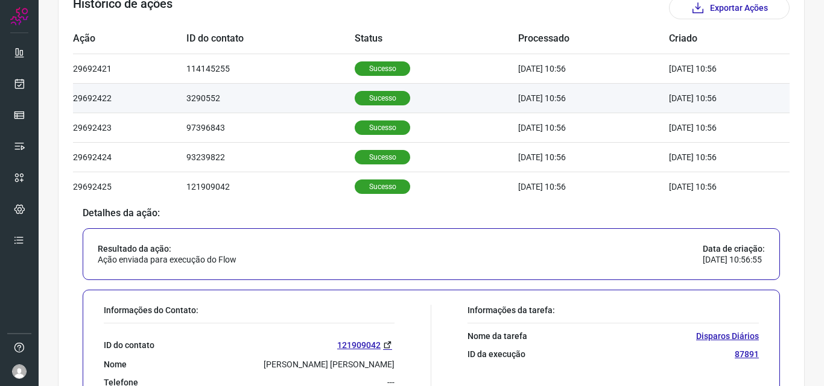
scroll to position [581, 0]
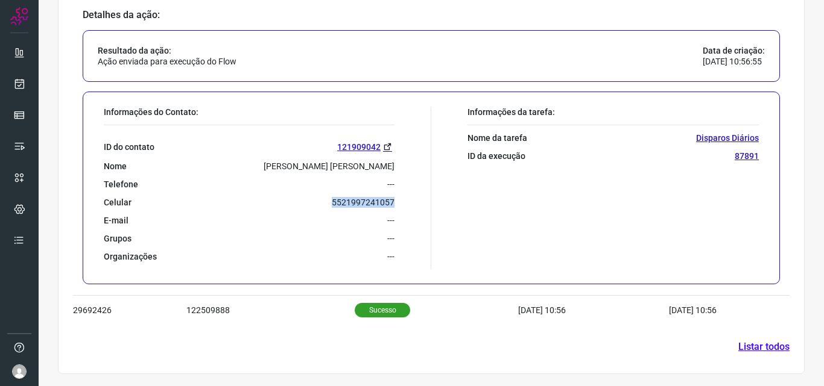
drag, startPoint x: 323, startPoint y: 198, endPoint x: 399, endPoint y: 198, distance: 76.6
click at [399, 198] on div "Informações do Contato: ID do contato 121909042 Nome [PERSON_NAME] Rega Elesbão…" at bounding box center [264, 188] width 333 height 163
copy p "5521997241057"
